Goal: Task Accomplishment & Management: Complete application form

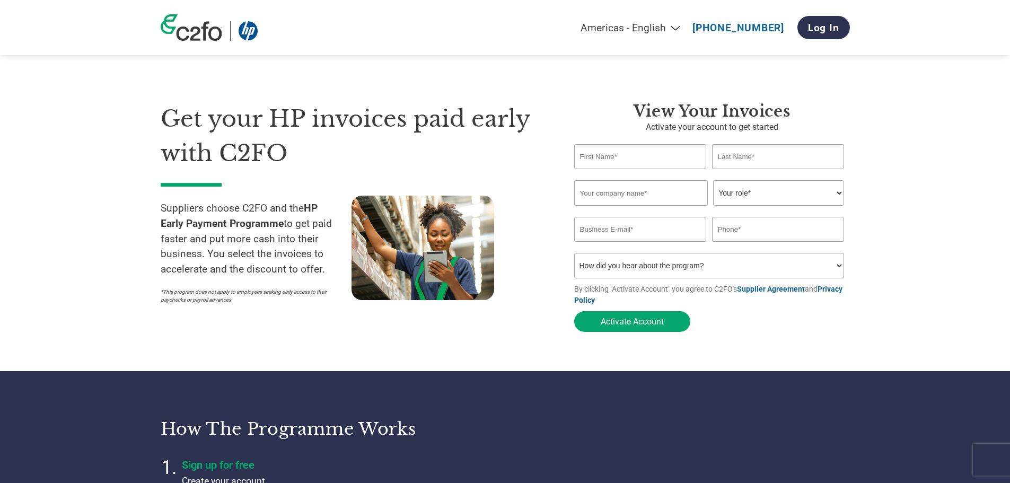
select select "en-[GEOGRAPHIC_DATA]"
click at [635, 161] on input "text" at bounding box center [640, 156] width 133 height 25
type input "[PERSON_NAME]"
type input "Duff"
type input "[EMAIL_ADDRESS][DOMAIN_NAME]"
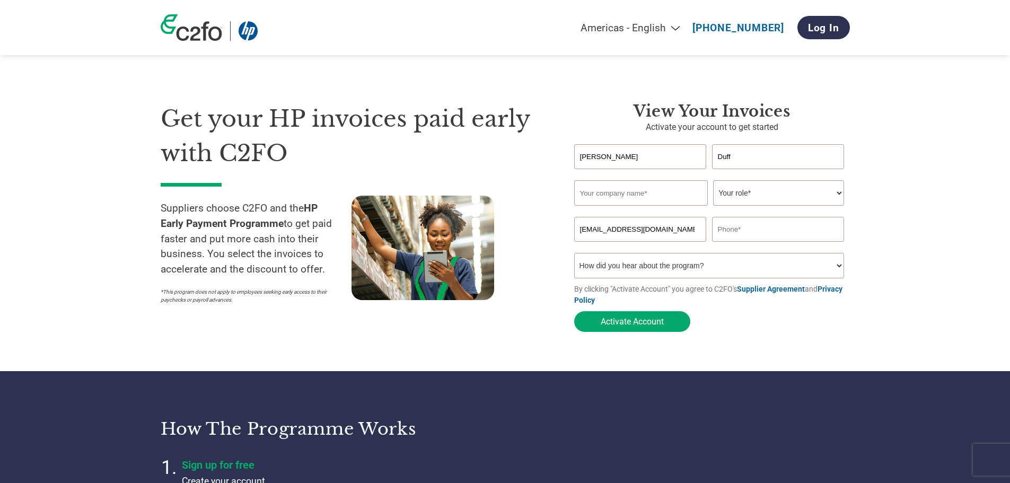
type input "07971681717"
click at [639, 196] on input "text" at bounding box center [641, 192] width 134 height 25
type input "Mosaic Innovation"
click at [758, 197] on select "Your role* CFO Controller Credit Manager Finance Director Treasurer CEO Preside…" at bounding box center [778, 192] width 131 height 25
select select "CEO"
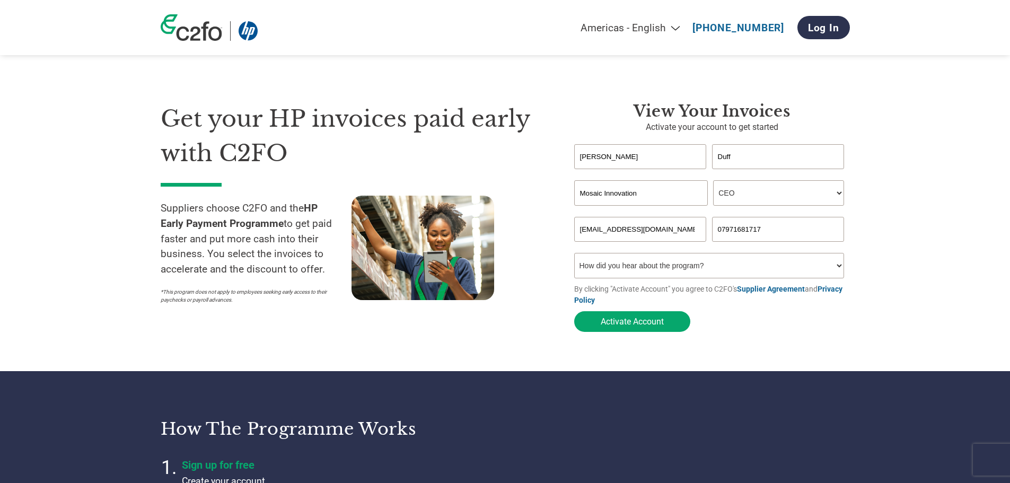
click at [713, 181] on select "Your role* CFO Controller Credit Manager Finance Director Treasurer CEO Preside…" at bounding box center [778, 192] width 131 height 25
drag, startPoint x: 679, startPoint y: 229, endPoint x: 579, endPoint y: 231, distance: 99.7
click at [579, 231] on input "[EMAIL_ADDRESS][DOMAIN_NAME]" at bounding box center [640, 229] width 133 height 25
type input "[EMAIL_ADDRESS][DOMAIN_NAME]"
click at [674, 272] on select "How did you hear about the program? Received a letter Email Social Media Online…" at bounding box center [709, 265] width 270 height 25
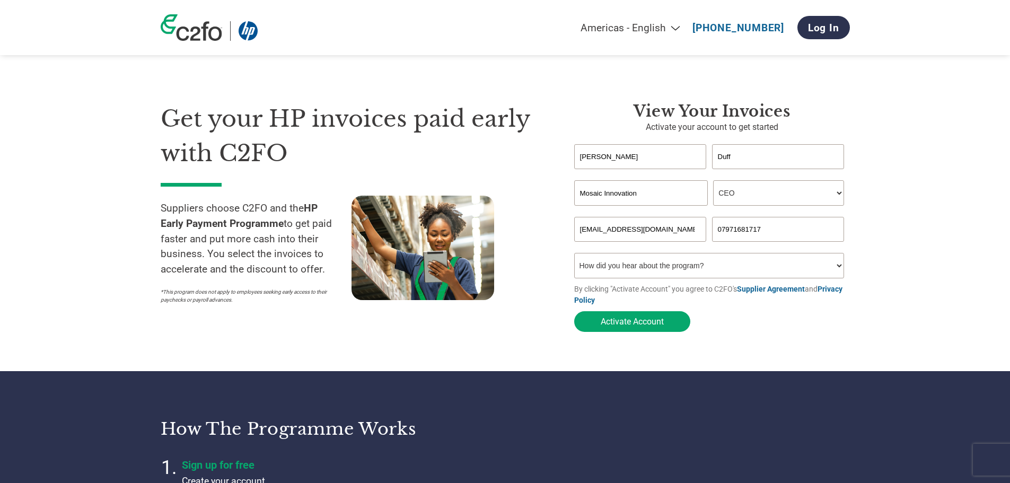
select select "Email"
click at [574, 256] on select "How did you hear about the program? Received a letter Email Social Media Online…" at bounding box center [709, 265] width 270 height 25
click at [655, 328] on button "Activate Account" at bounding box center [632, 321] width 116 height 21
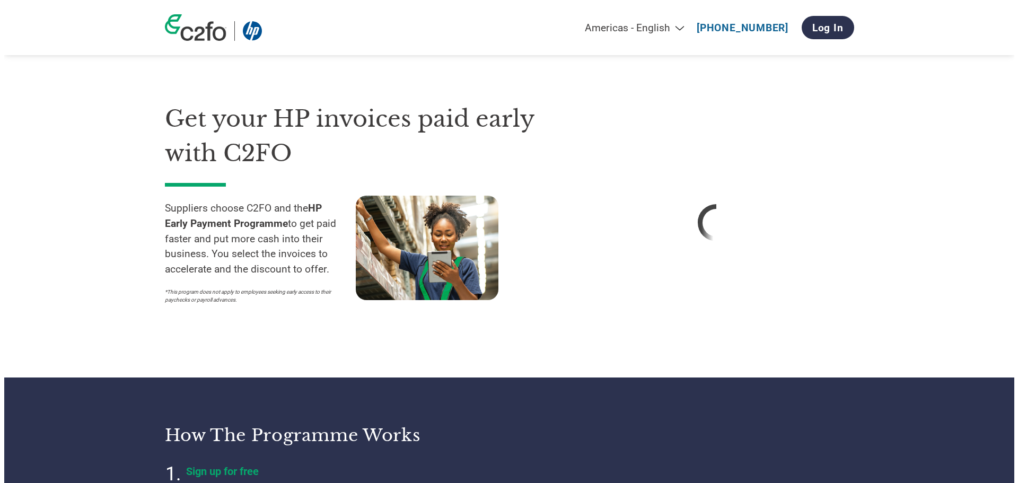
select select "en-[GEOGRAPHIC_DATA]"
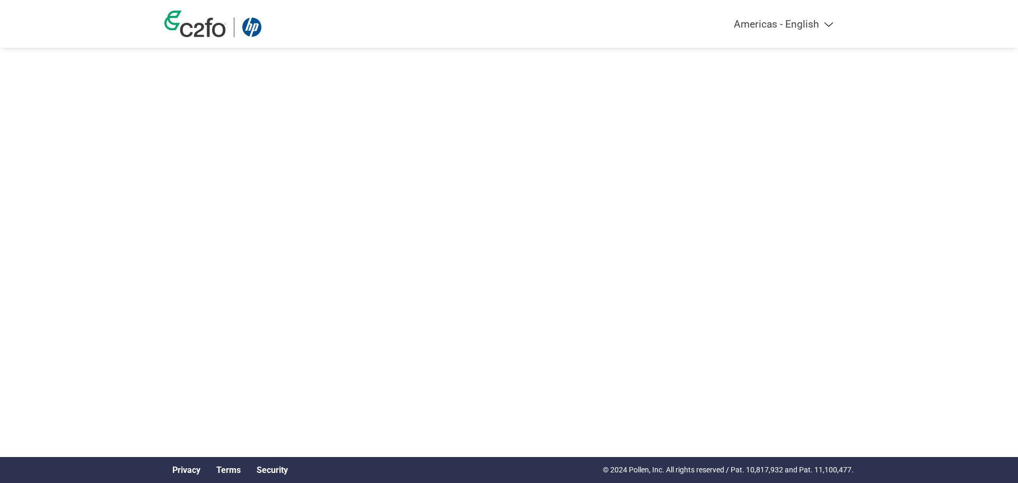
select select "en-[GEOGRAPHIC_DATA]"
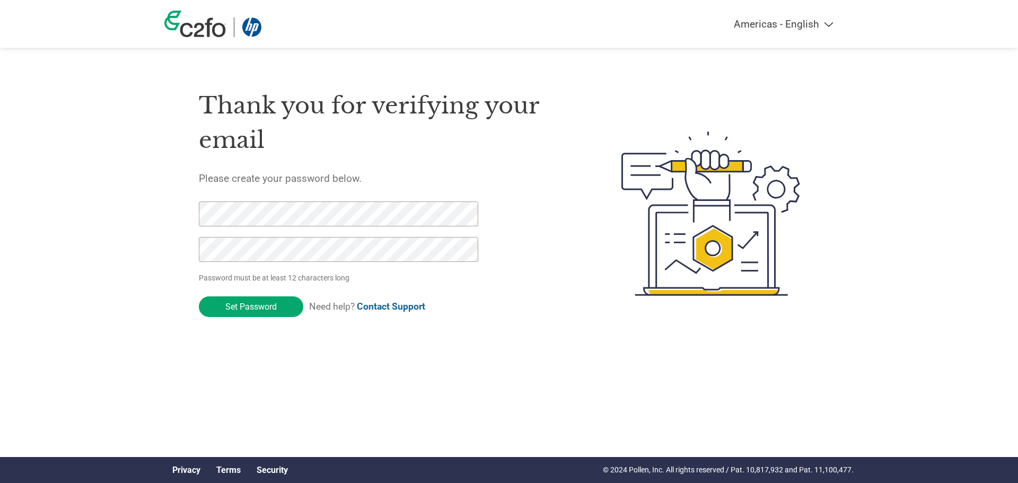
click at [19, 281] on div "Americas - English Américas - Español [GEOGRAPHIC_DATA] - Português Amériques -…" at bounding box center [509, 171] width 1018 height 343
click at [80, 219] on div "Americas - English Américas - Español [GEOGRAPHIC_DATA] - Português Amériques -…" at bounding box center [509, 171] width 1018 height 343
drag, startPoint x: 89, startPoint y: 255, endPoint x: 104, endPoint y: 259, distance: 16.5
click at [98, 258] on div "Americas - English Américas - Español [GEOGRAPHIC_DATA] - Português Amériques -…" at bounding box center [509, 171] width 1018 height 343
click at [0, 228] on div "Americas - English Américas - Español [GEOGRAPHIC_DATA] - Português Amériques -…" at bounding box center [509, 171] width 1018 height 343
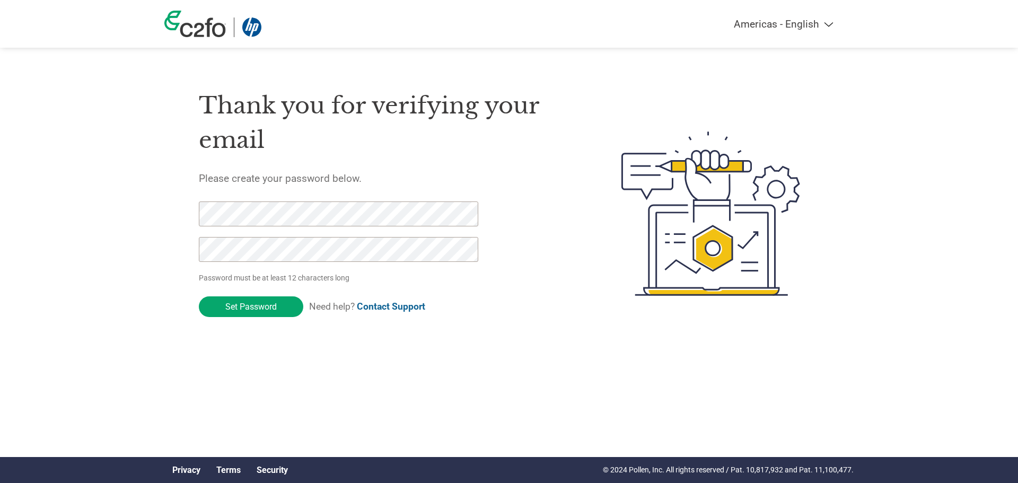
drag, startPoint x: 157, startPoint y: 324, endPoint x: 202, endPoint y: 324, distance: 45.1
click at [157, 324] on div "Americas - English Américas - Español Américas - Português Amériques - Français…" at bounding box center [509, 171] width 1018 height 343
click at [267, 309] on input "Set Password" at bounding box center [251, 306] width 104 height 21
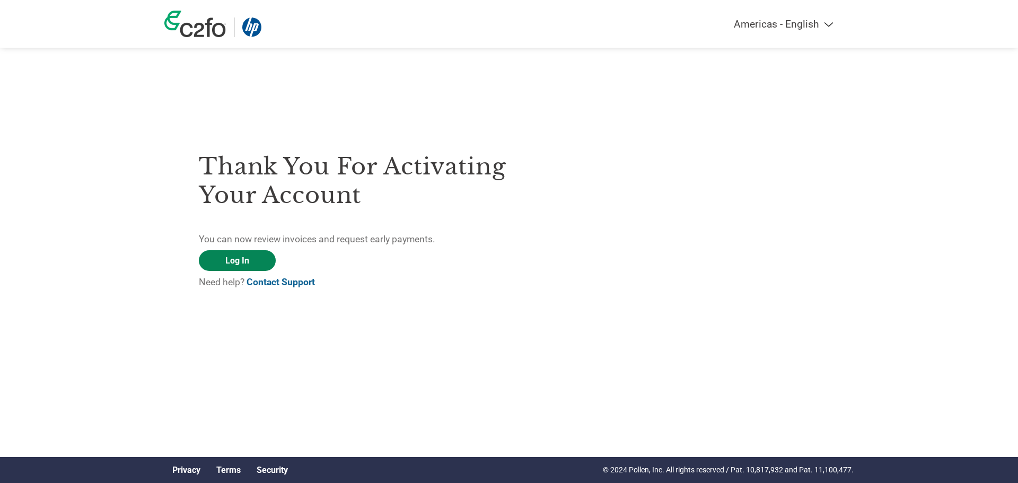
click at [245, 260] on link "Log In" at bounding box center [237, 260] width 77 height 21
